Goal: Check status

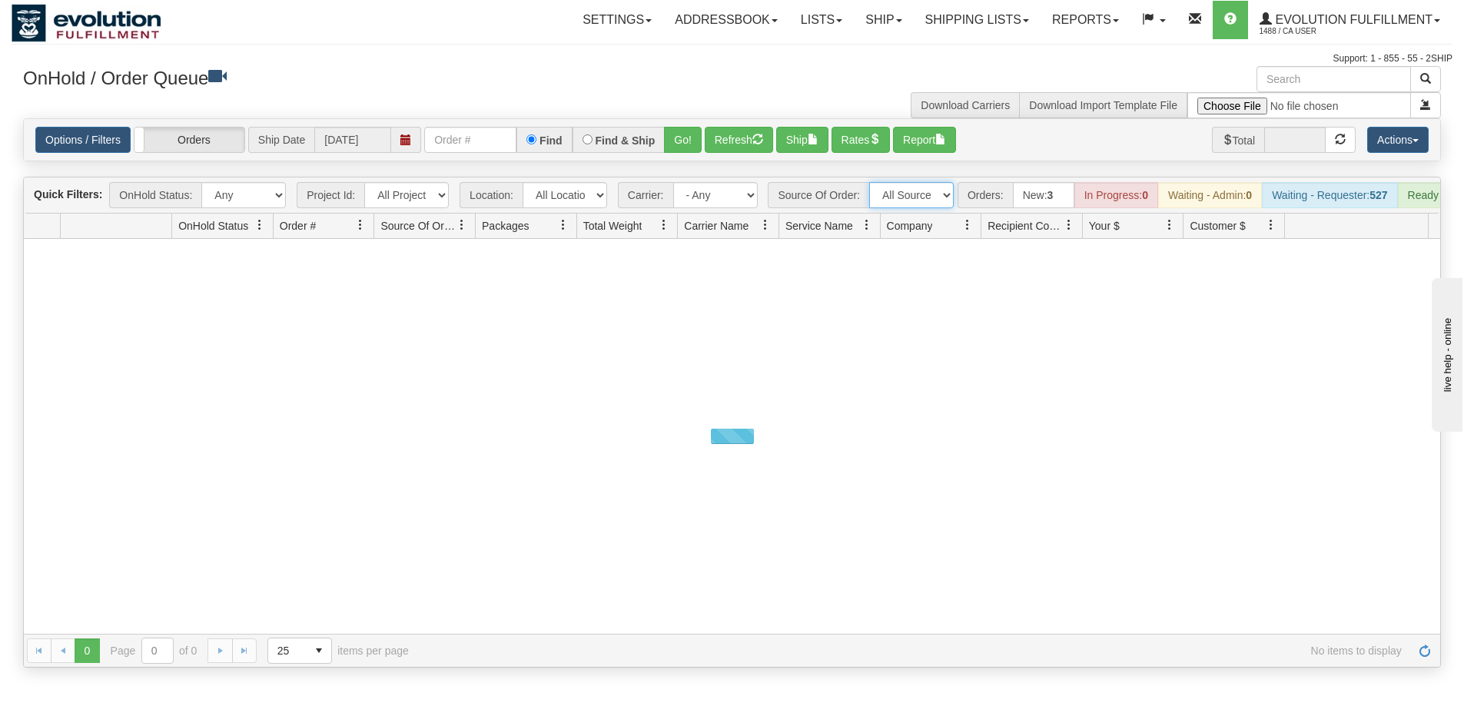
click at [925, 199] on select "All Sources AirBlaster 2Ship Integration Ambler Apparel 2Ship Integration BC [M…" at bounding box center [911, 195] width 85 height 26
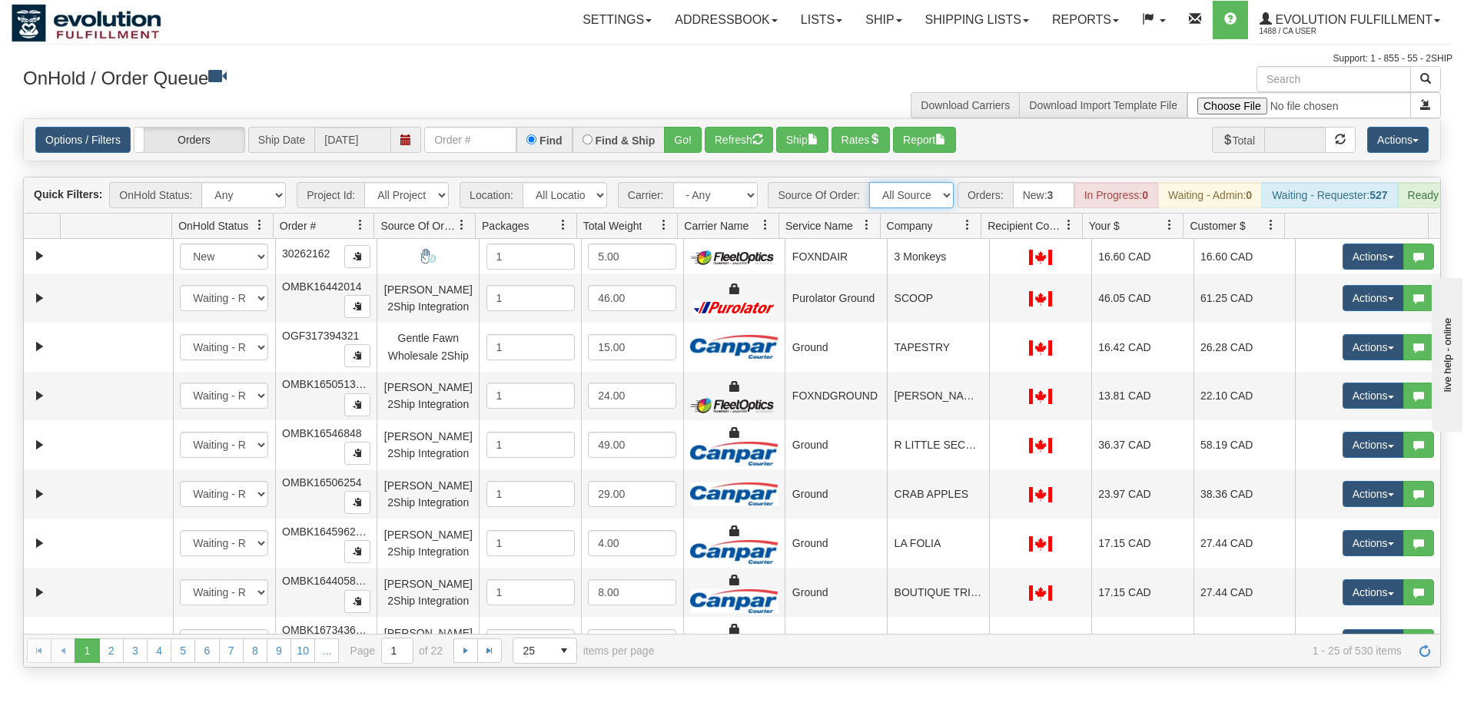
select select "BC [MEDICAL_DATA] Agency 2Ship Integration"
click at [869, 182] on select "All Sources AirBlaster 2Ship Integration Ambler Apparel 2Ship Integration BC [M…" at bounding box center [911, 195] width 85 height 26
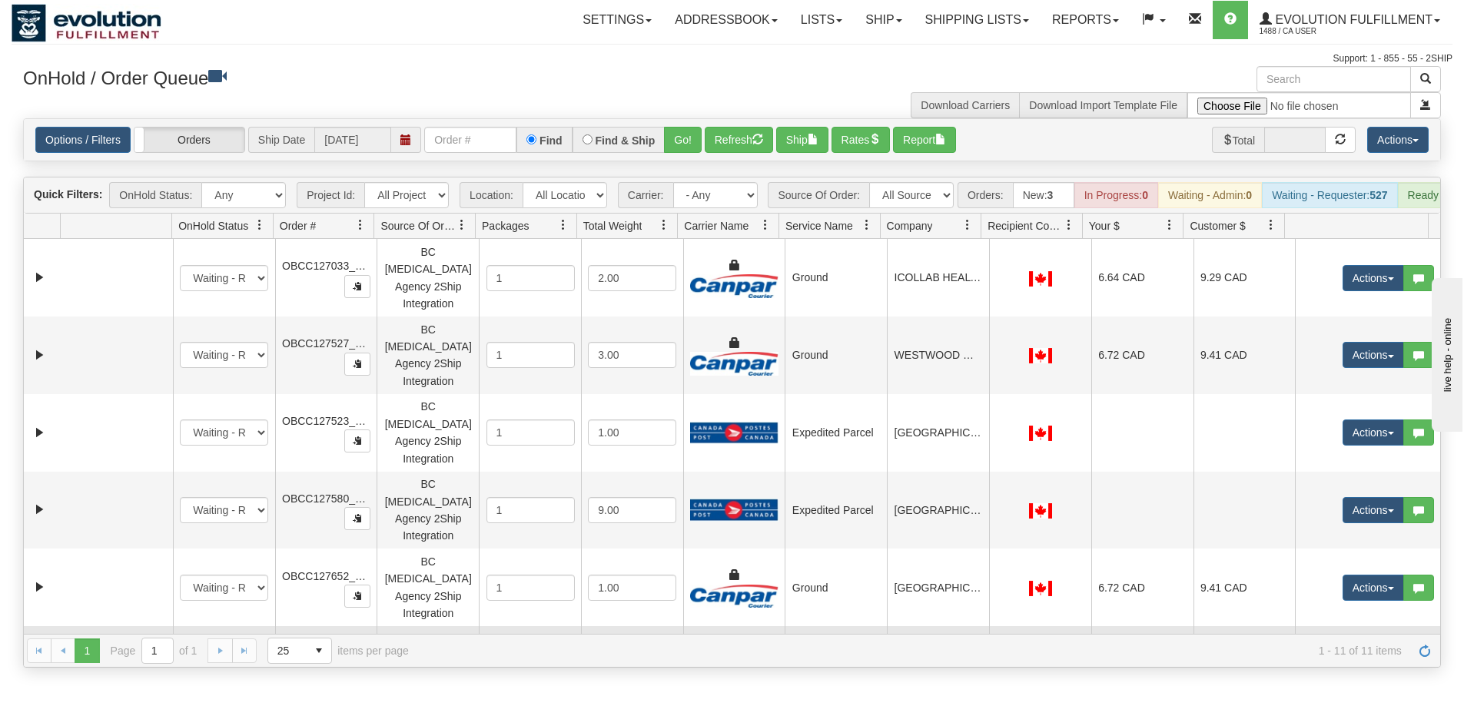
scroll to position [267, 0]
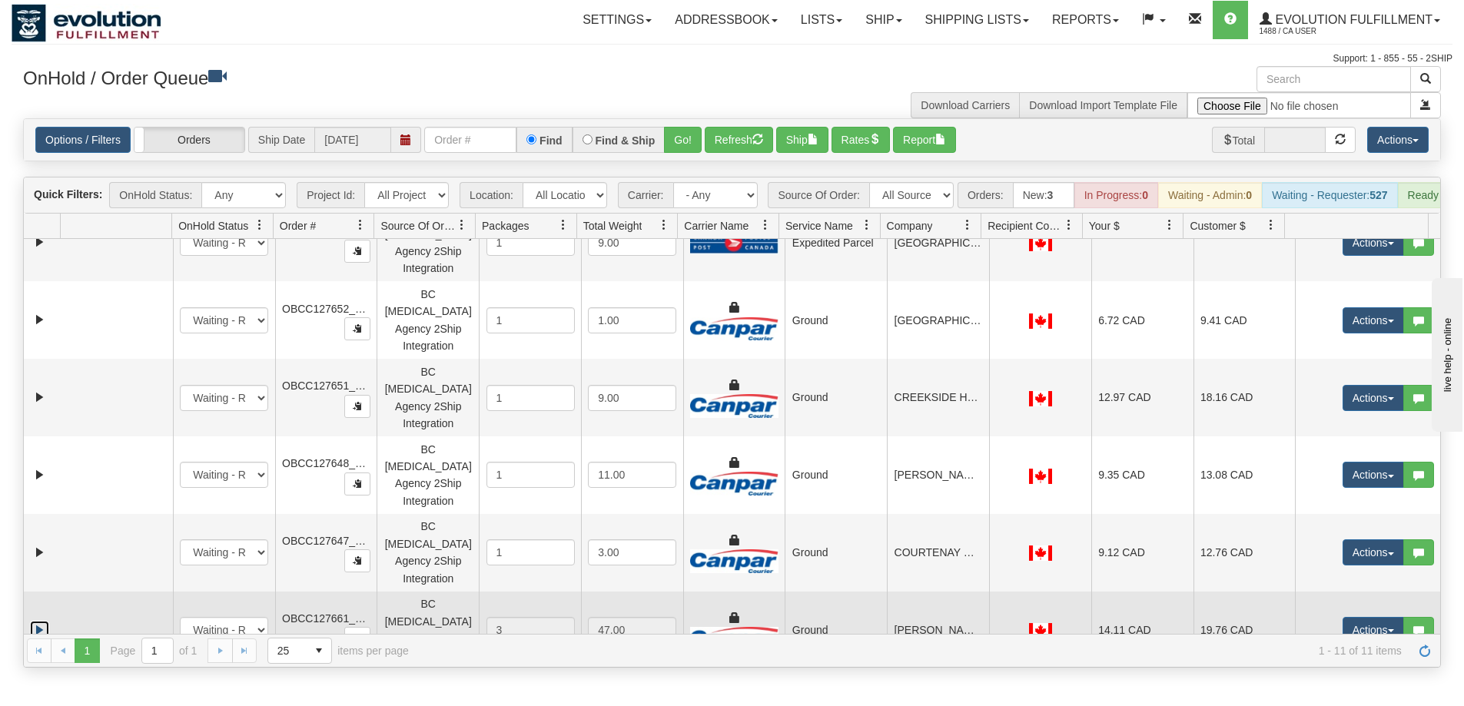
click at [40, 621] on link "Expand" at bounding box center [39, 630] width 19 height 19
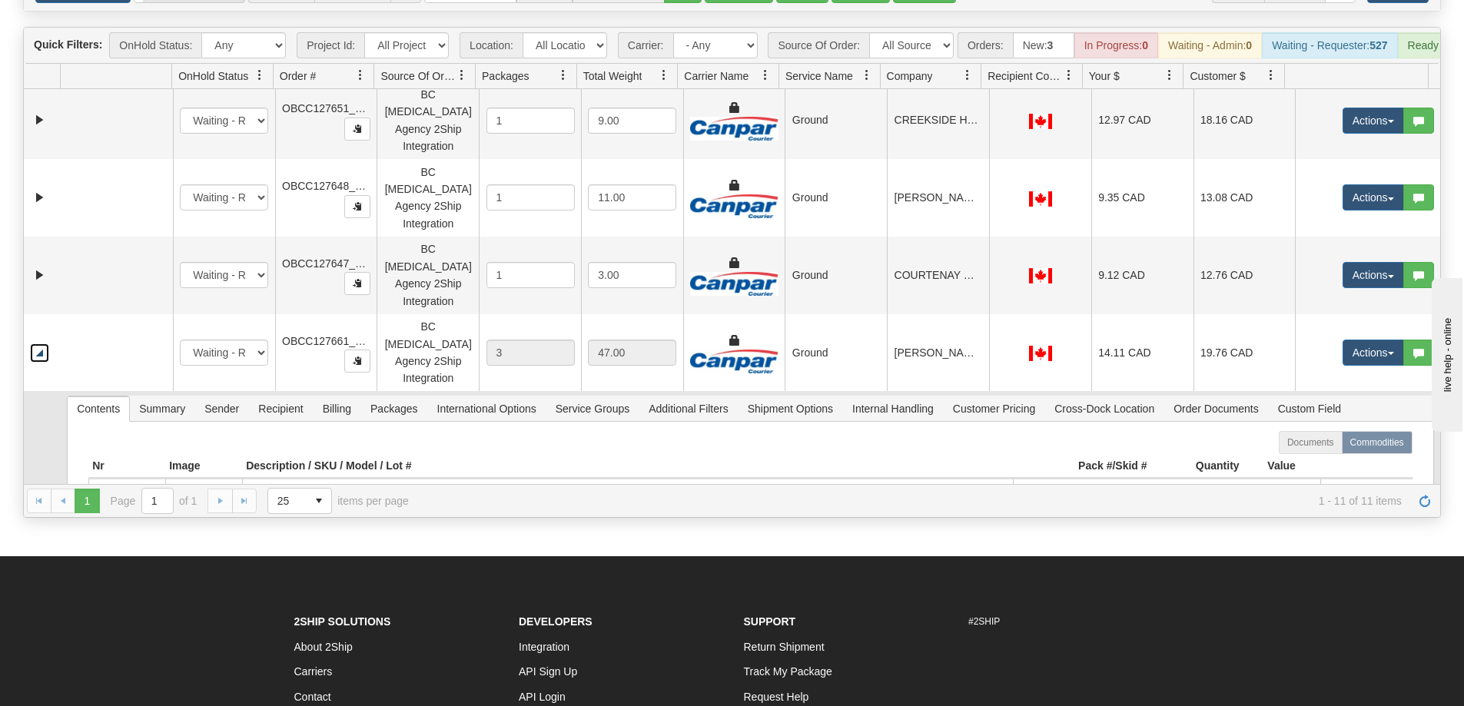
scroll to position [389, 0]
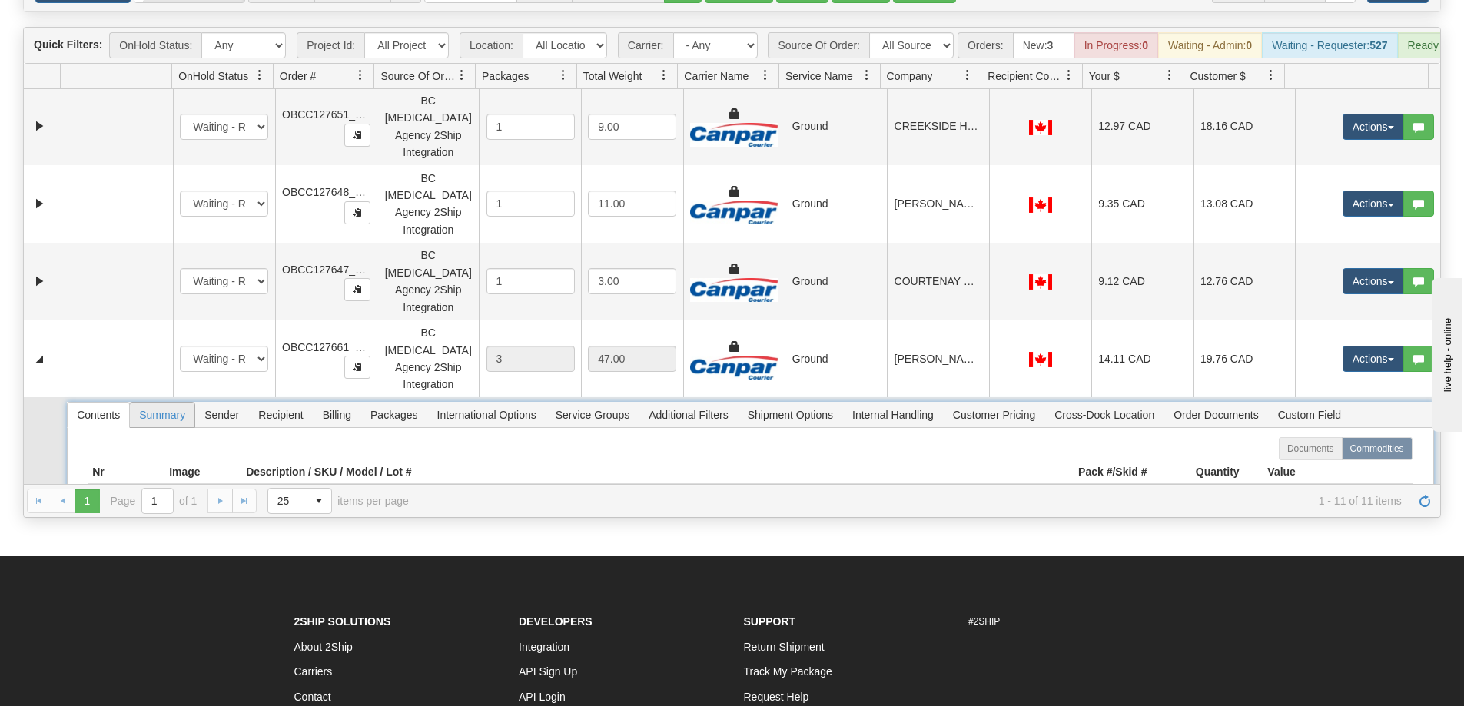
click at [159, 403] on span "Summary" at bounding box center [162, 415] width 65 height 25
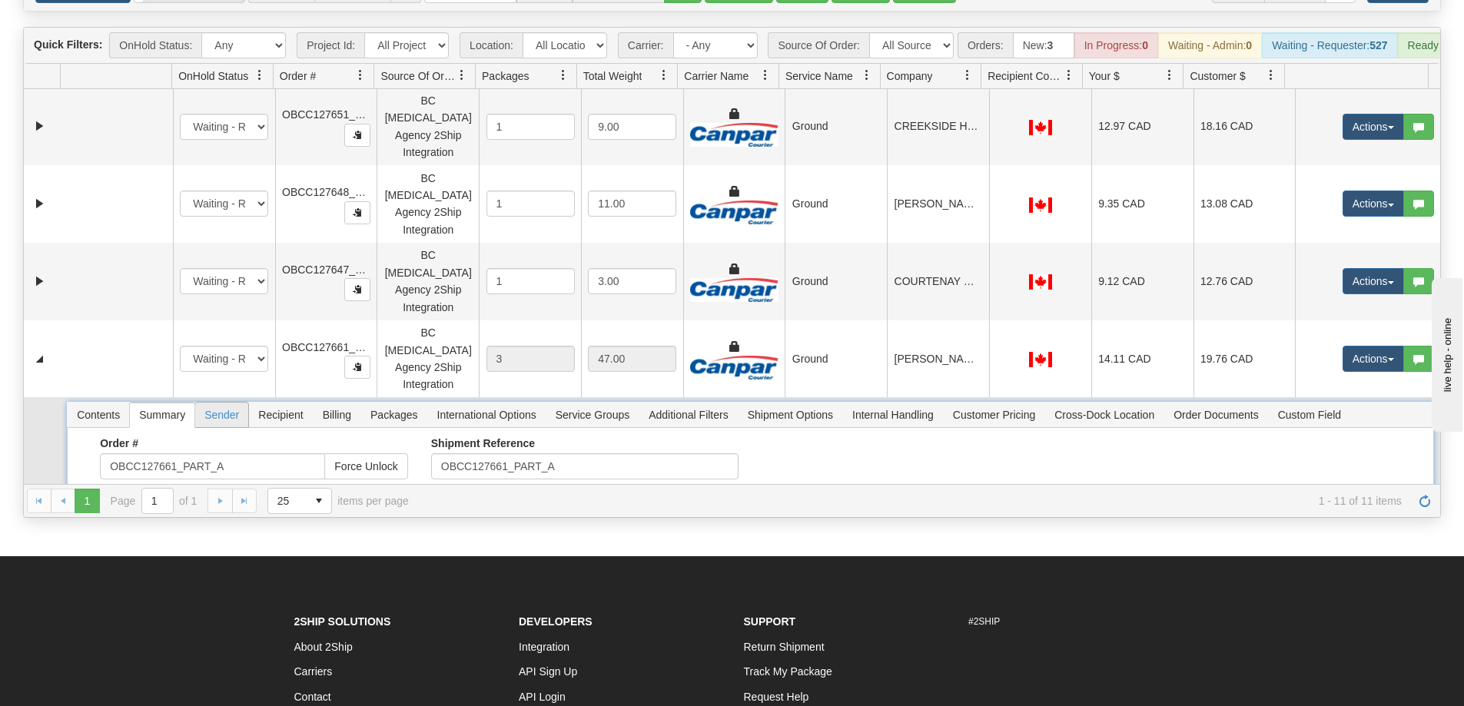
click at [217, 403] on span "Sender" at bounding box center [221, 415] width 53 height 25
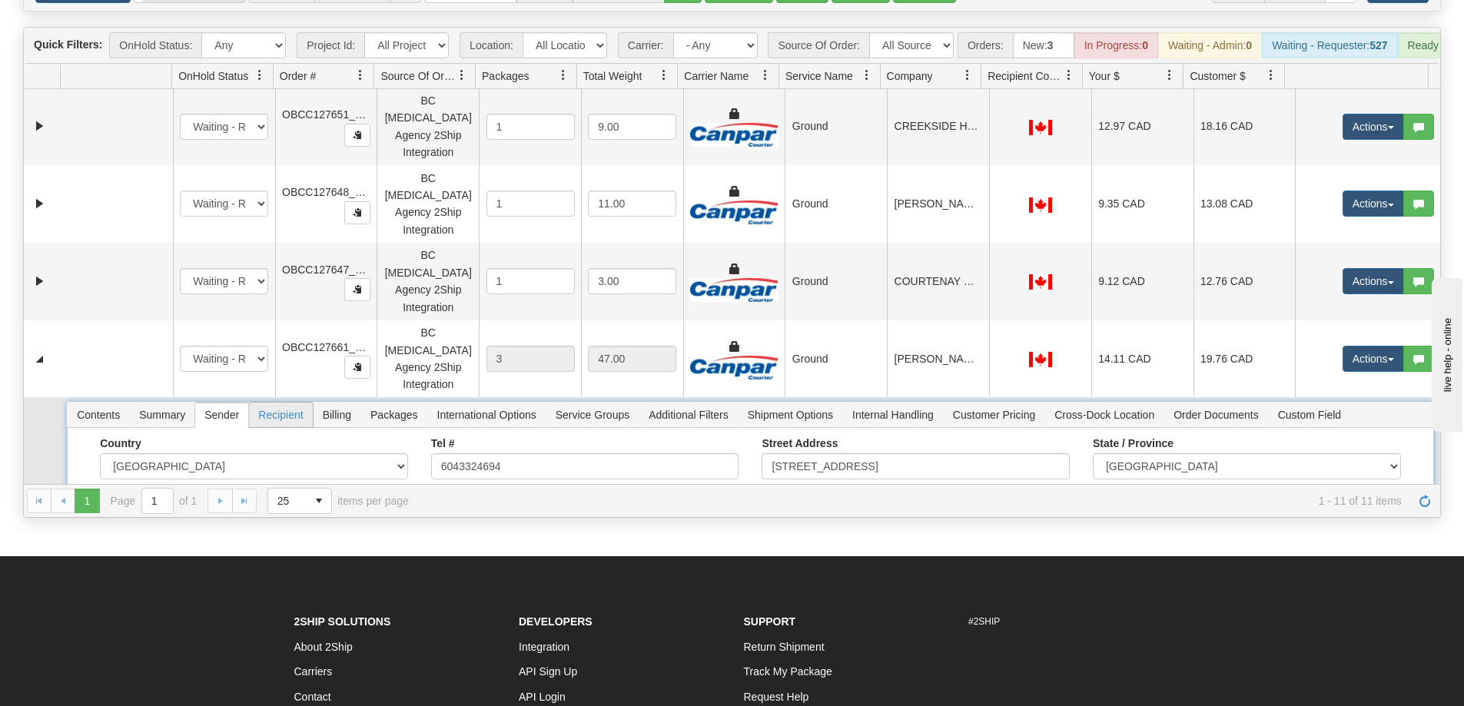
click at [268, 403] on span "Recipient" at bounding box center [280, 415] width 63 height 25
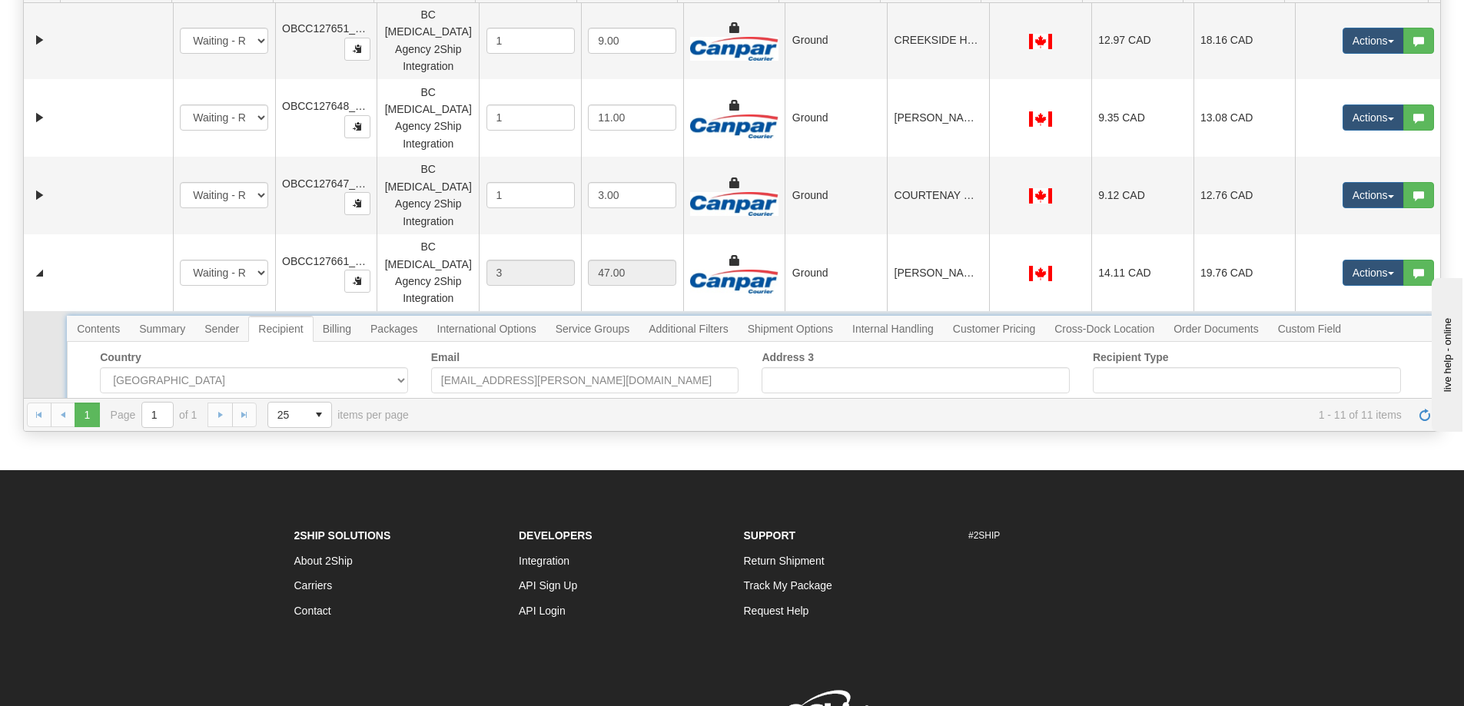
scroll to position [150, 0]
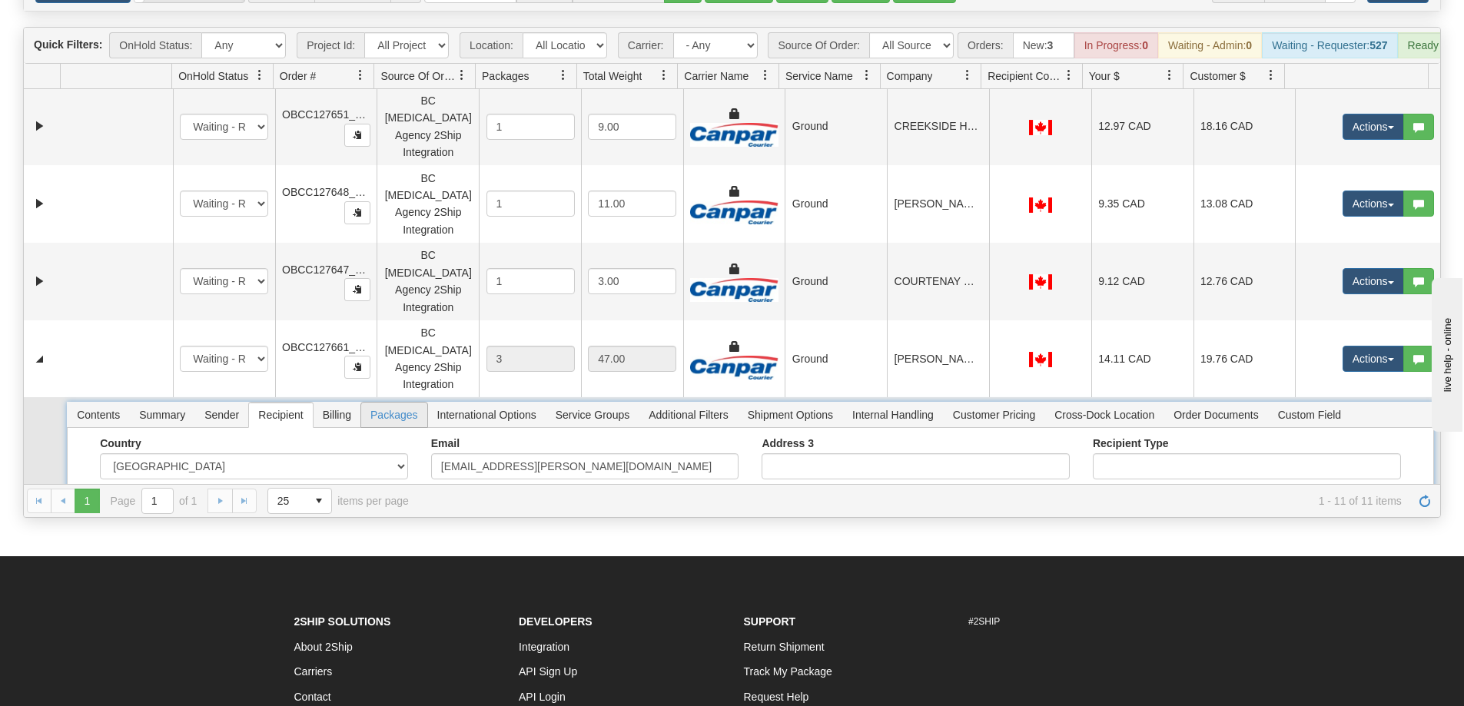
click at [398, 403] on span "Packages" at bounding box center [393, 415] width 65 height 25
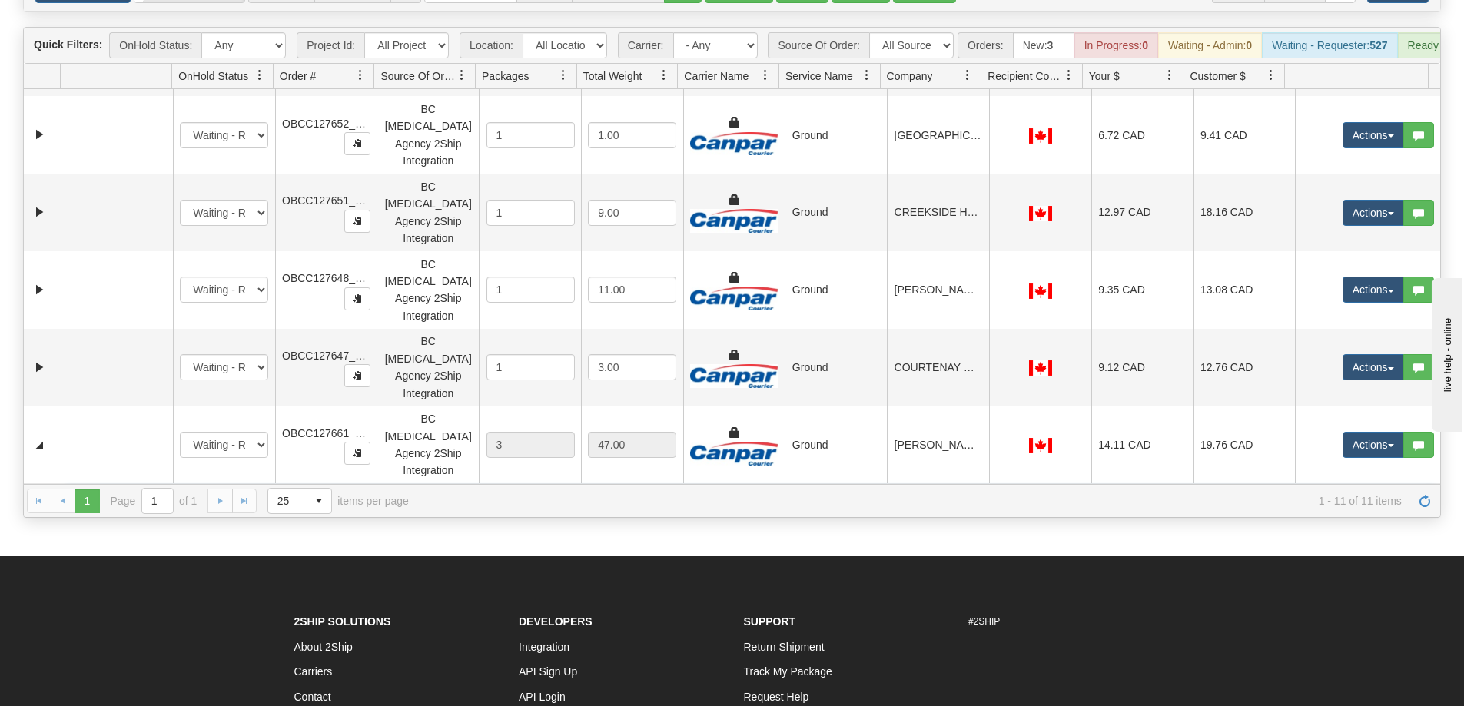
scroll to position [389, 0]
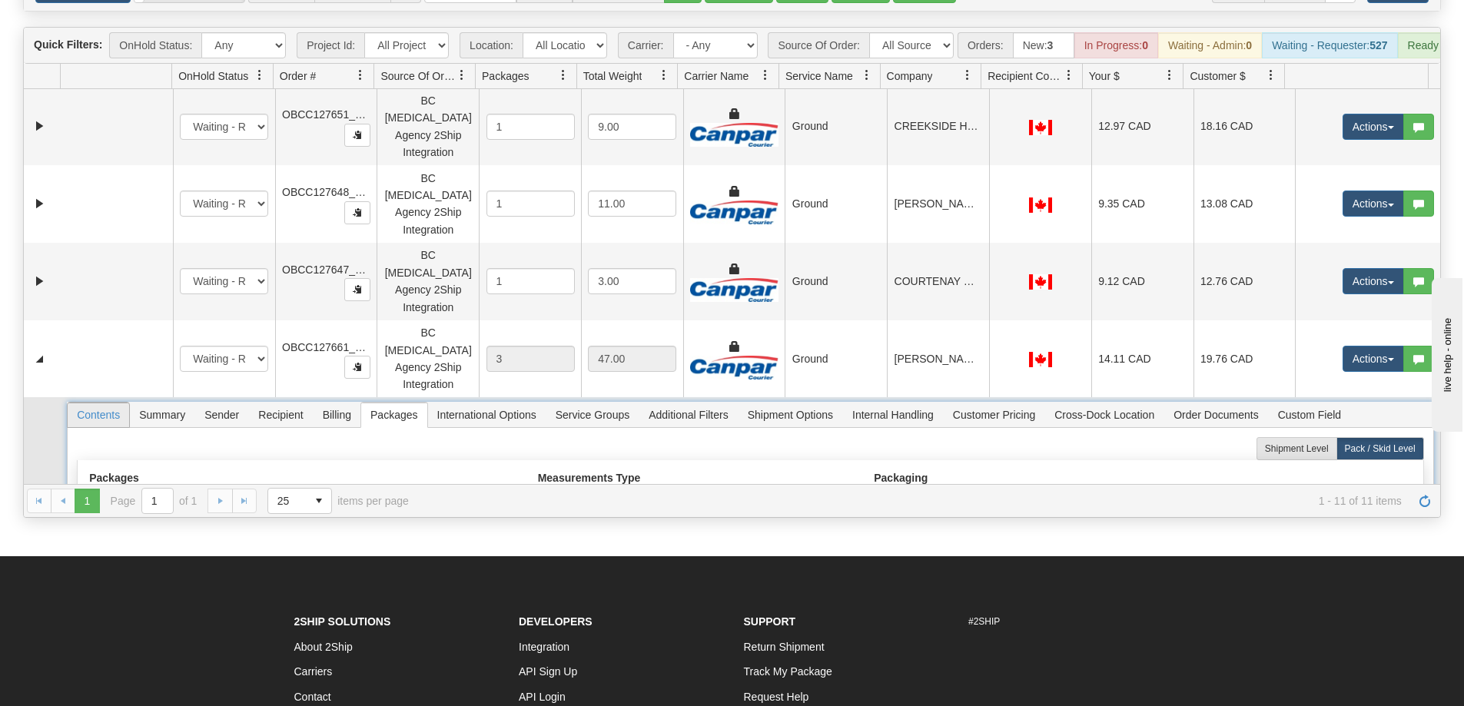
click at [107, 403] on span "Contents" at bounding box center [98, 415] width 61 height 25
